Goal: Information Seeking & Learning: Stay updated

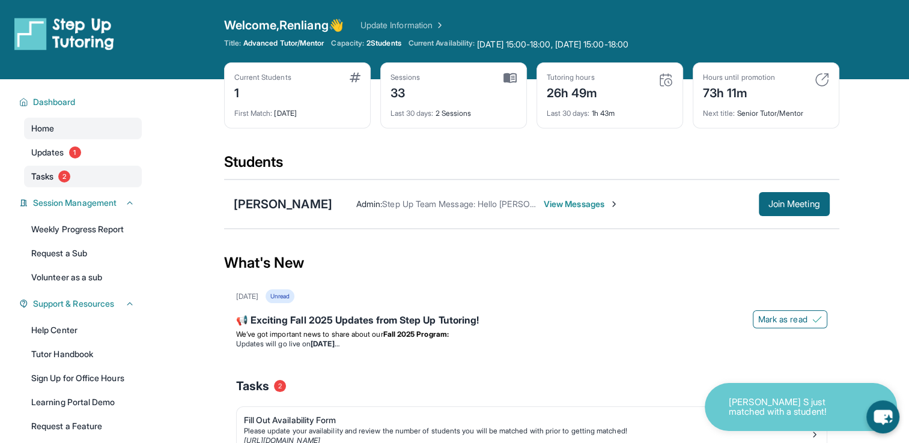
click at [46, 175] on span "Tasks" at bounding box center [42, 177] width 22 height 12
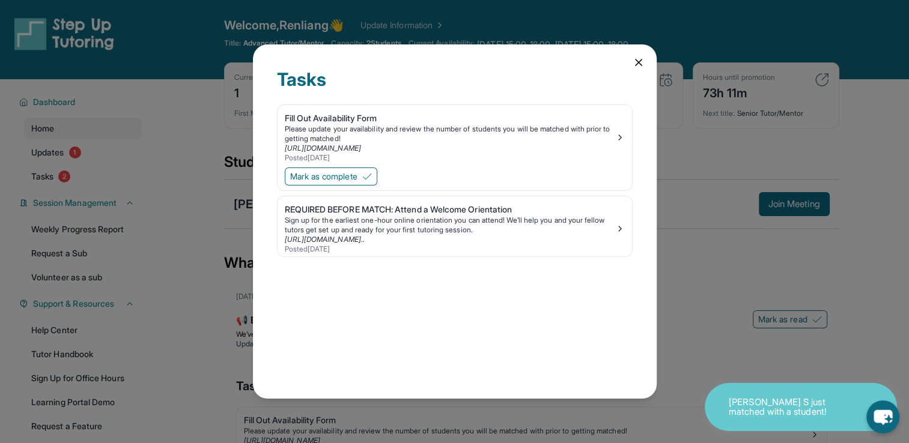
click at [634, 62] on icon at bounding box center [638, 62] width 12 height 12
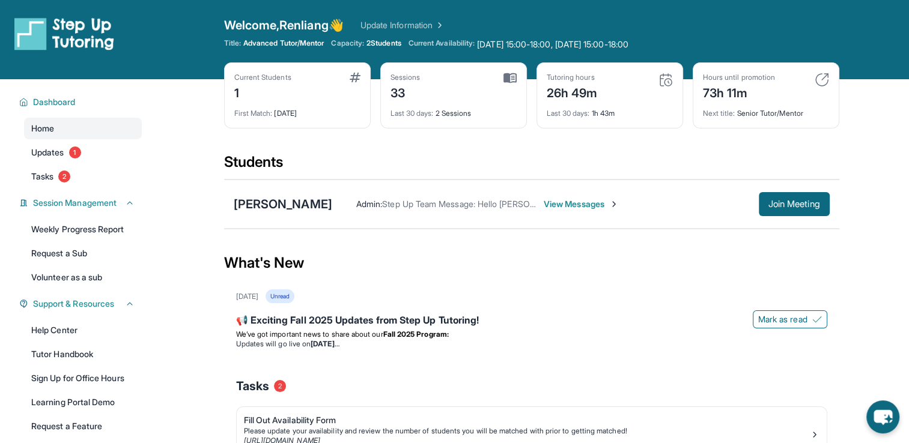
click at [351, 78] on img at bounding box center [354, 78] width 11 height 10
click at [319, 92] on div "Current Students 1" at bounding box center [297, 87] width 126 height 29
click at [43, 151] on span "Updates" at bounding box center [47, 153] width 33 height 12
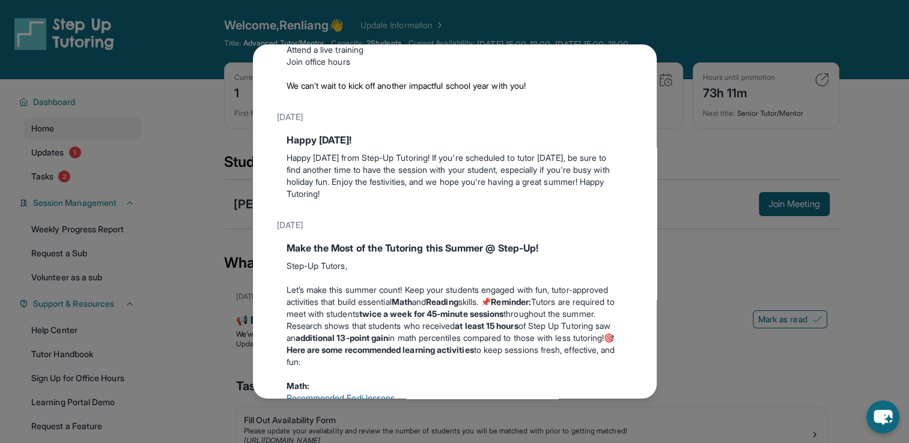
scroll to position [240, 0]
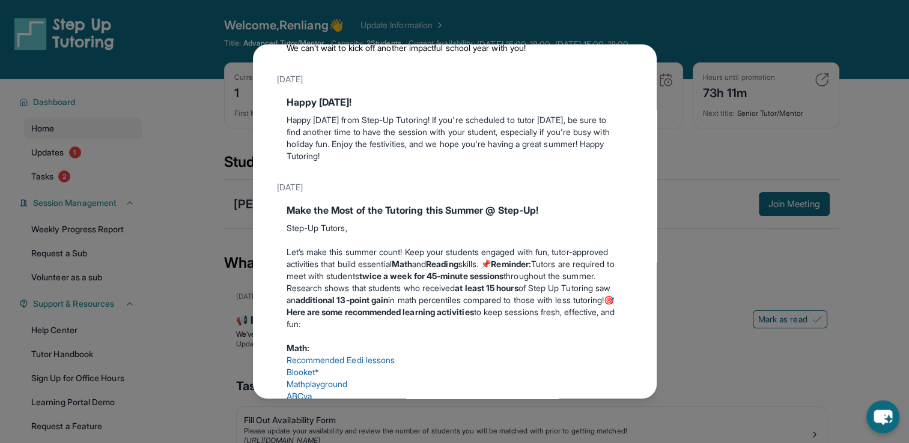
click at [740, 71] on div "Updates August 27th 📢 Exciting Fall 2025 Updates from Step Up Tutoring! We’ve g…" at bounding box center [454, 221] width 909 height 443
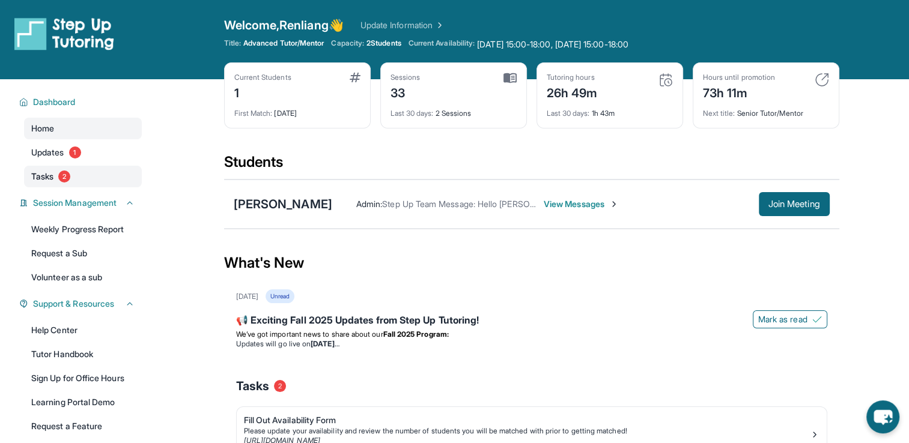
click at [40, 177] on span "Tasks" at bounding box center [42, 177] width 22 height 12
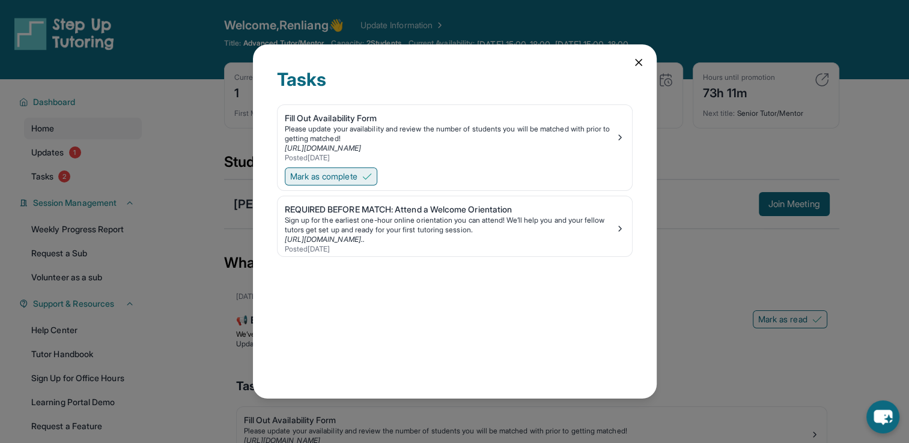
click at [368, 173] on img at bounding box center [367, 177] width 10 height 10
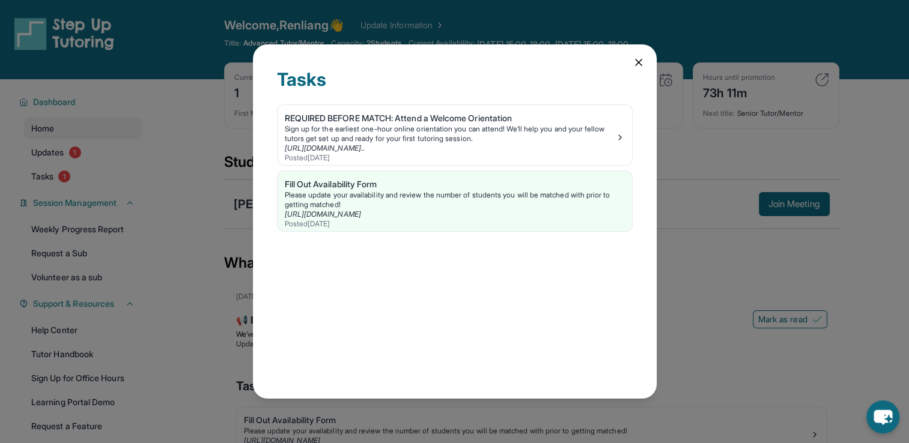
click at [636, 64] on icon at bounding box center [638, 62] width 6 height 6
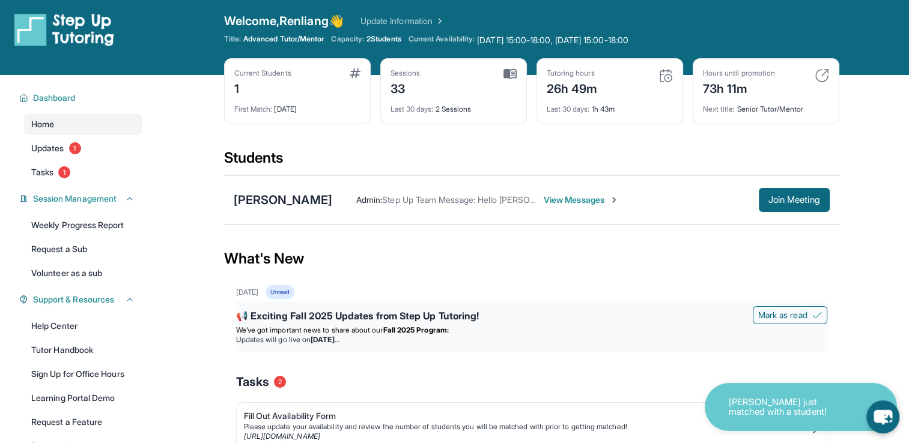
scroll to position [0, 0]
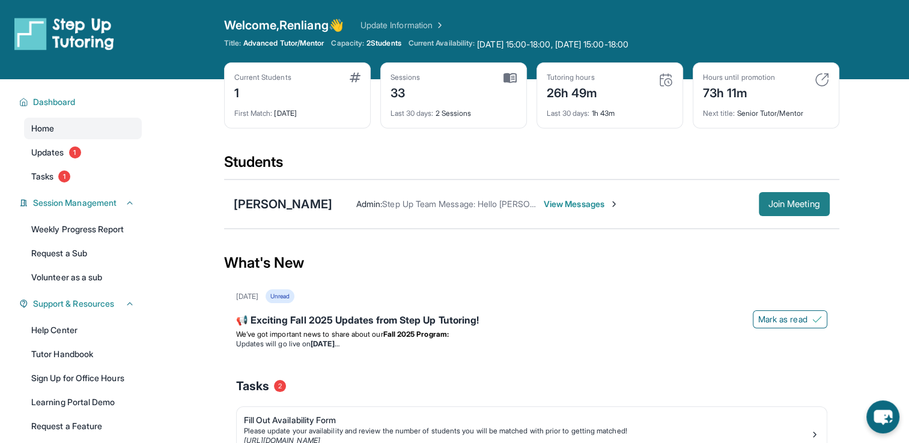
click at [796, 201] on span "Join Meeting" at bounding box center [794, 204] width 52 height 7
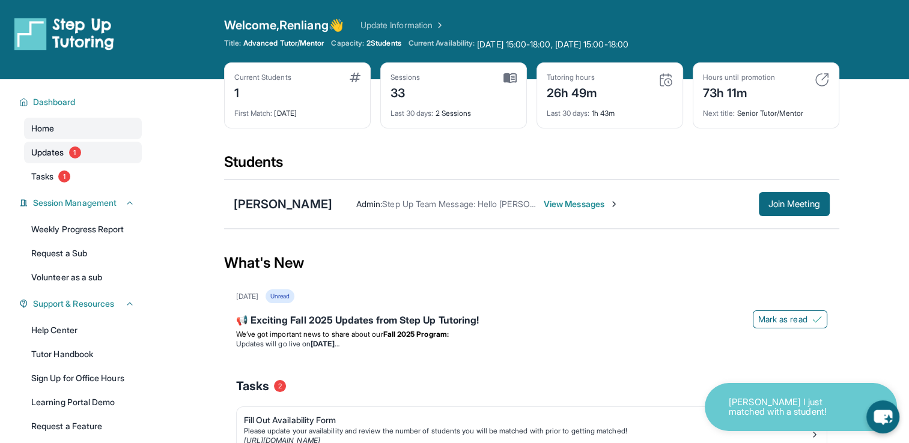
click at [58, 155] on span "Updates" at bounding box center [47, 153] width 33 height 12
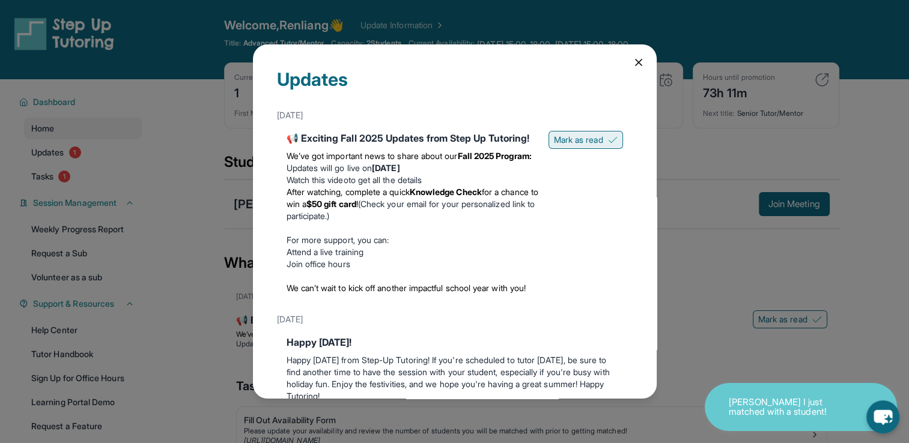
click at [561, 144] on span "Mark as read" at bounding box center [578, 140] width 49 height 12
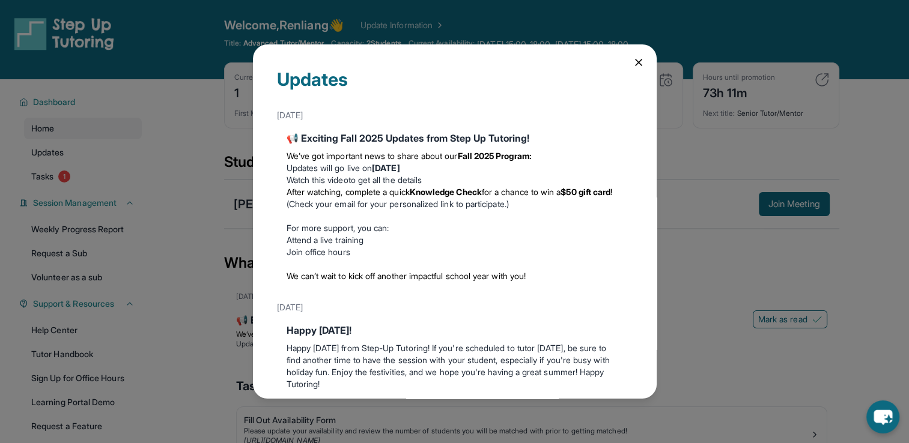
click at [632, 59] on icon at bounding box center [638, 62] width 12 height 12
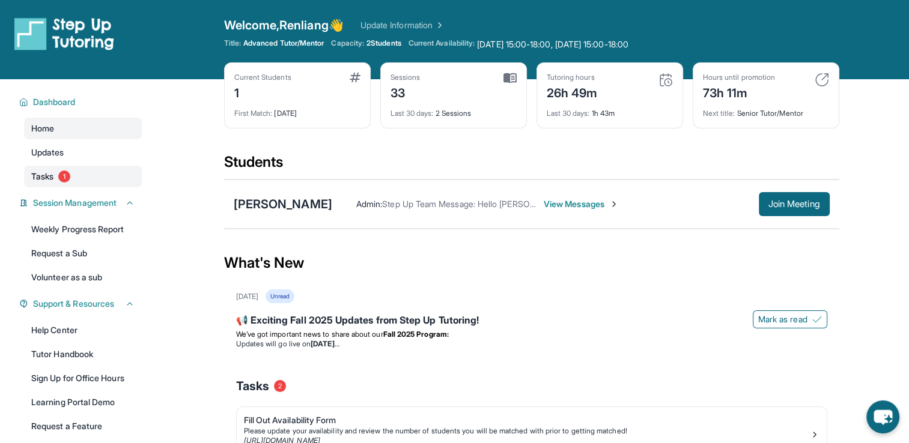
click at [40, 169] on link "Tasks 1" at bounding box center [83, 177] width 118 height 22
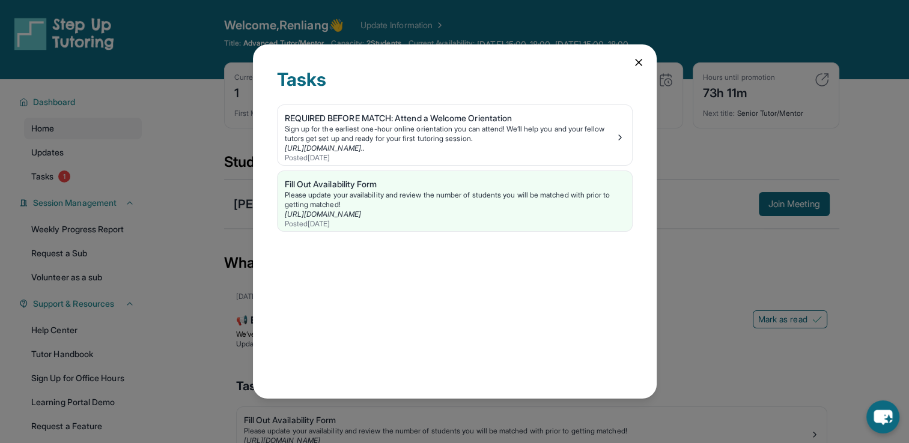
click at [634, 61] on icon at bounding box center [638, 62] width 12 height 12
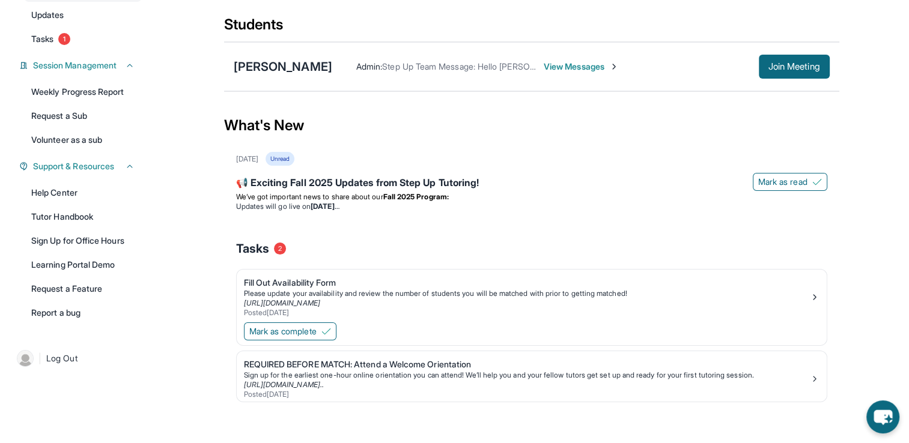
scroll to position [141, 0]
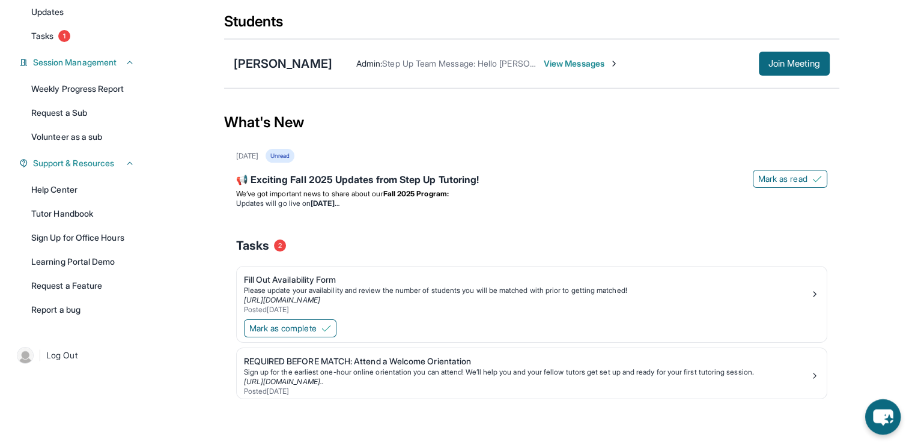
click at [870, 418] on icon "chat-button" at bounding box center [882, 416] width 35 height 35
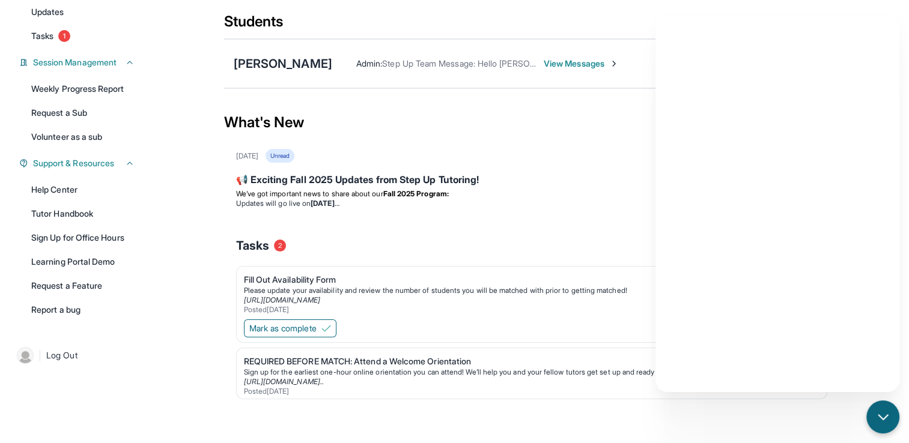
click at [639, 150] on div "August 27th Unread" at bounding box center [531, 156] width 591 height 14
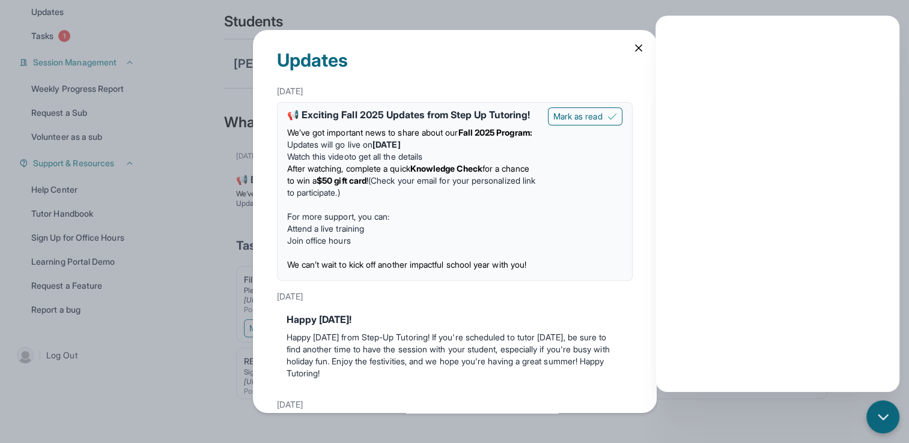
click at [637, 50] on icon at bounding box center [638, 48] width 12 height 12
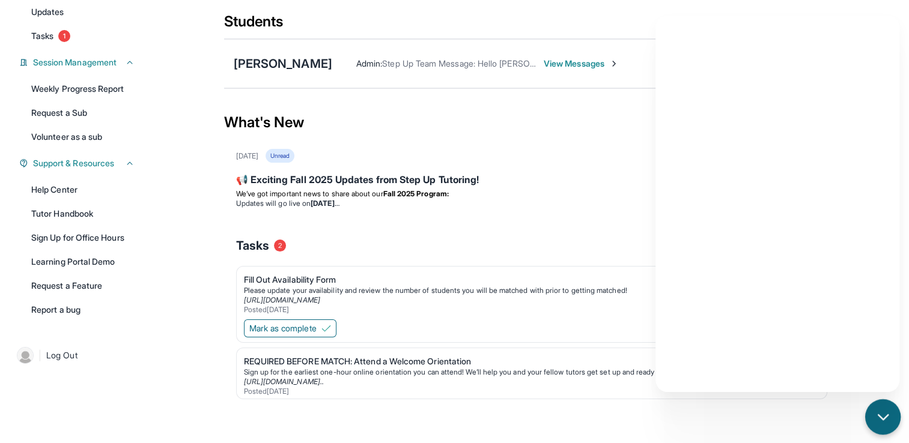
click at [880, 417] on icon "chat-button" at bounding box center [883, 418] width 16 height 16
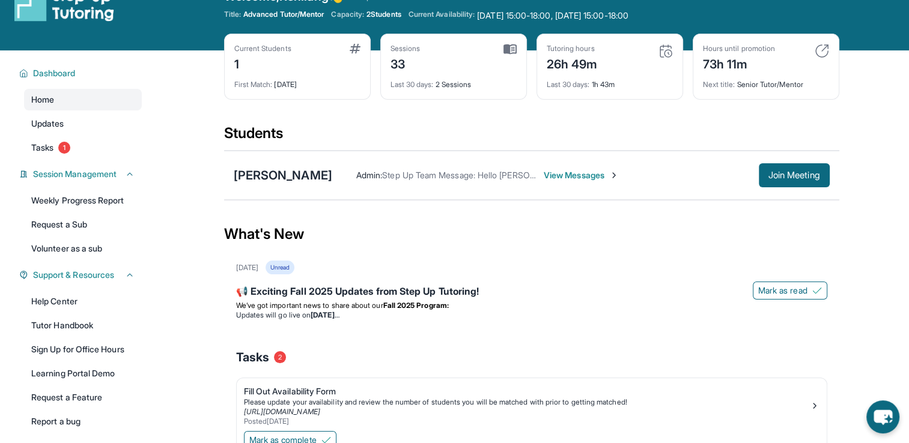
scroll to position [0, 0]
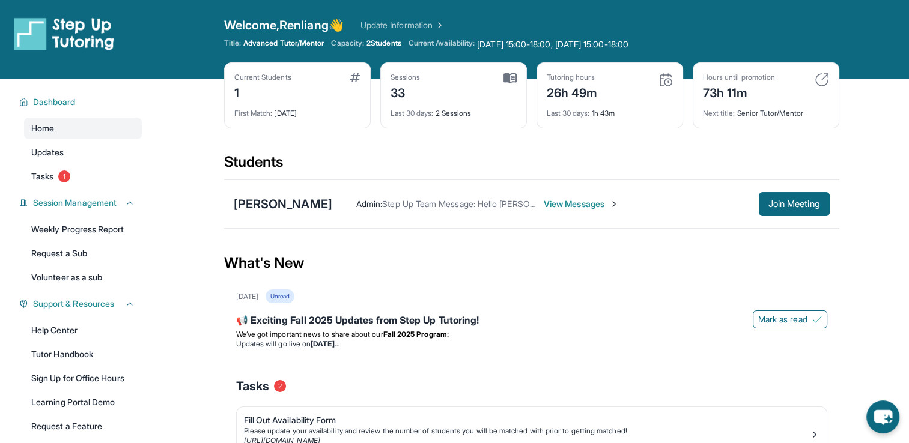
click at [435, 21] on link "Update Information" at bounding box center [402, 25] width 84 height 12
click at [386, 47] on span "2 Students" at bounding box center [383, 43] width 35 height 10
click at [533, 43] on span "Tuesday 15:00-18:00, Friday 15:00-18:00 No availability form exists for this tu…" at bounding box center [552, 44] width 151 height 12
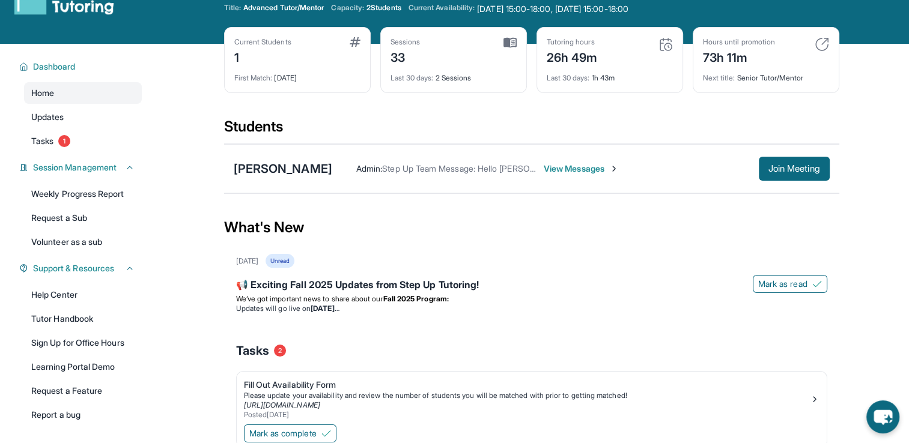
scroll to position [141, 0]
